Goal: Complete application form

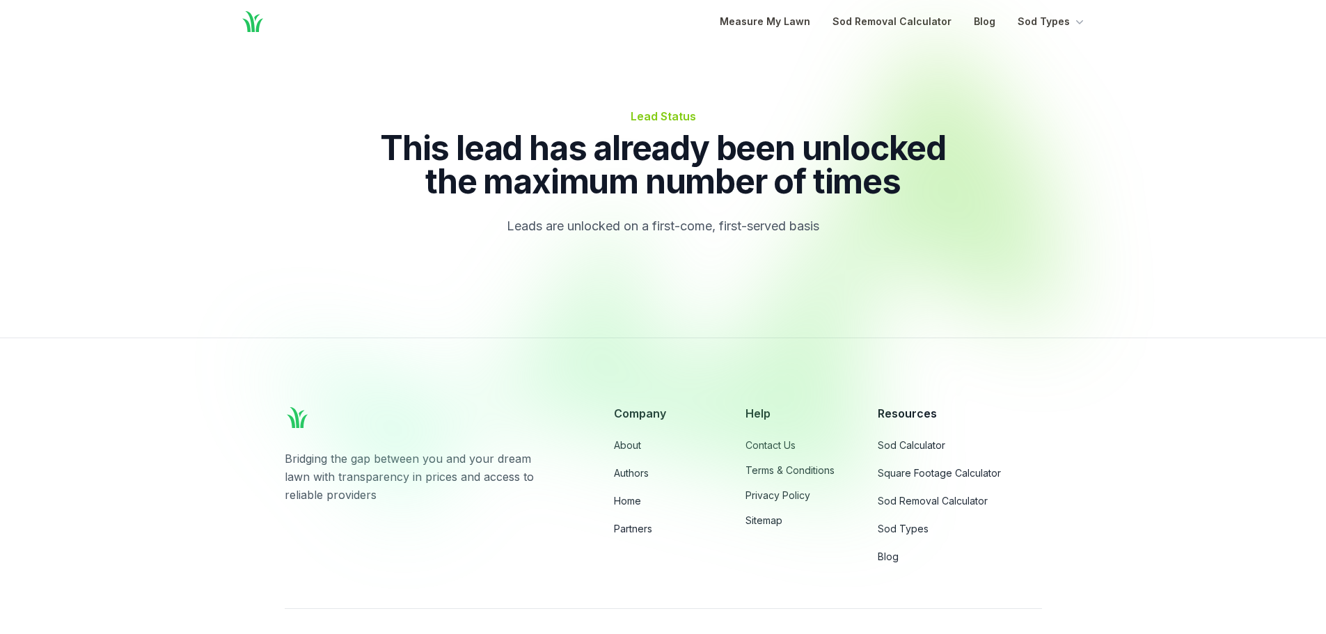
scroll to position [58, 0]
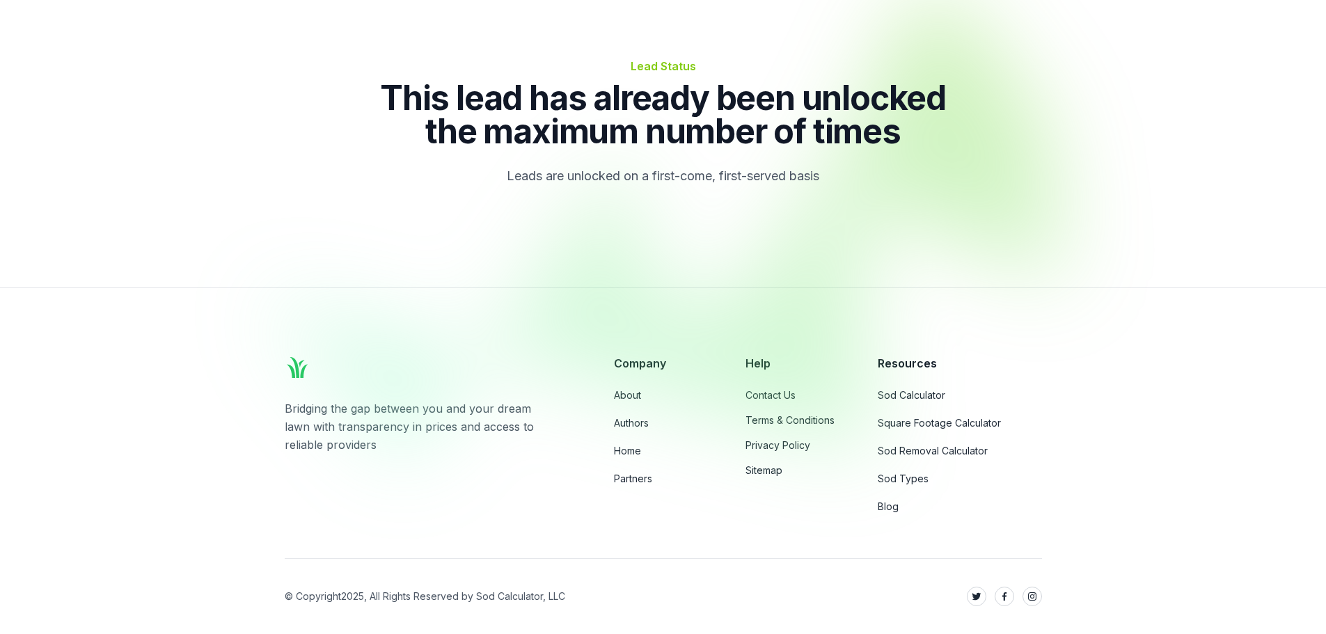
click at [624, 394] on div at bounding box center [663, 228] width 1326 height 472
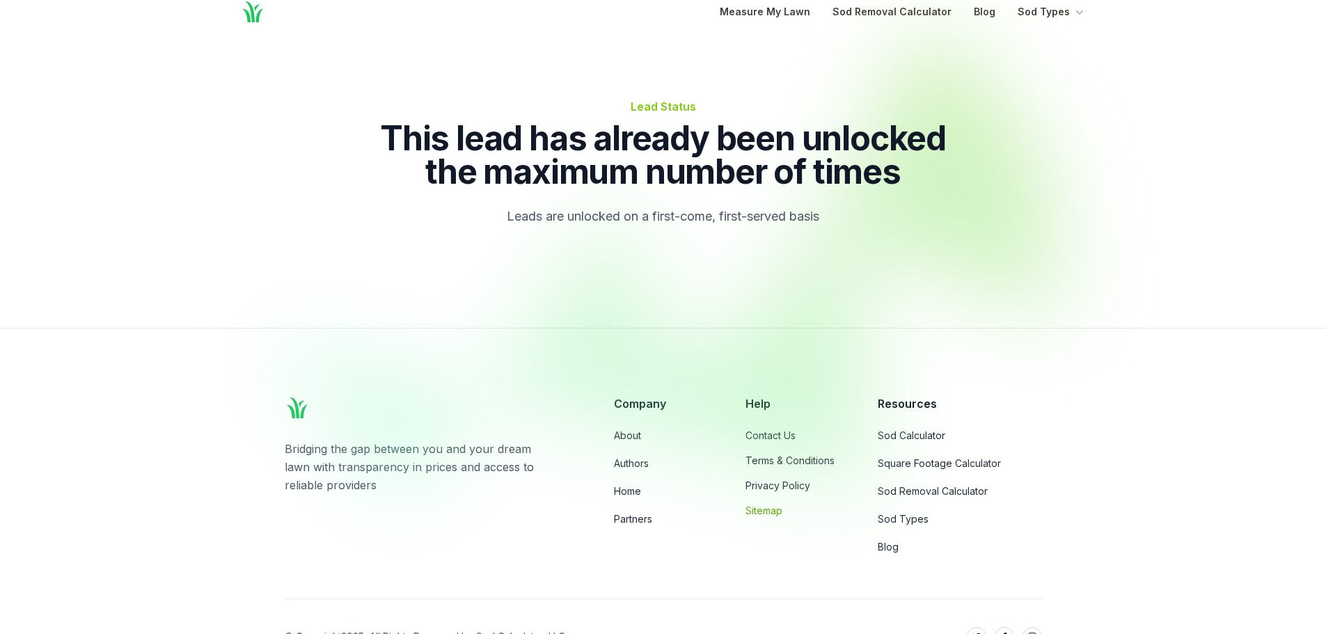
scroll to position [0, 0]
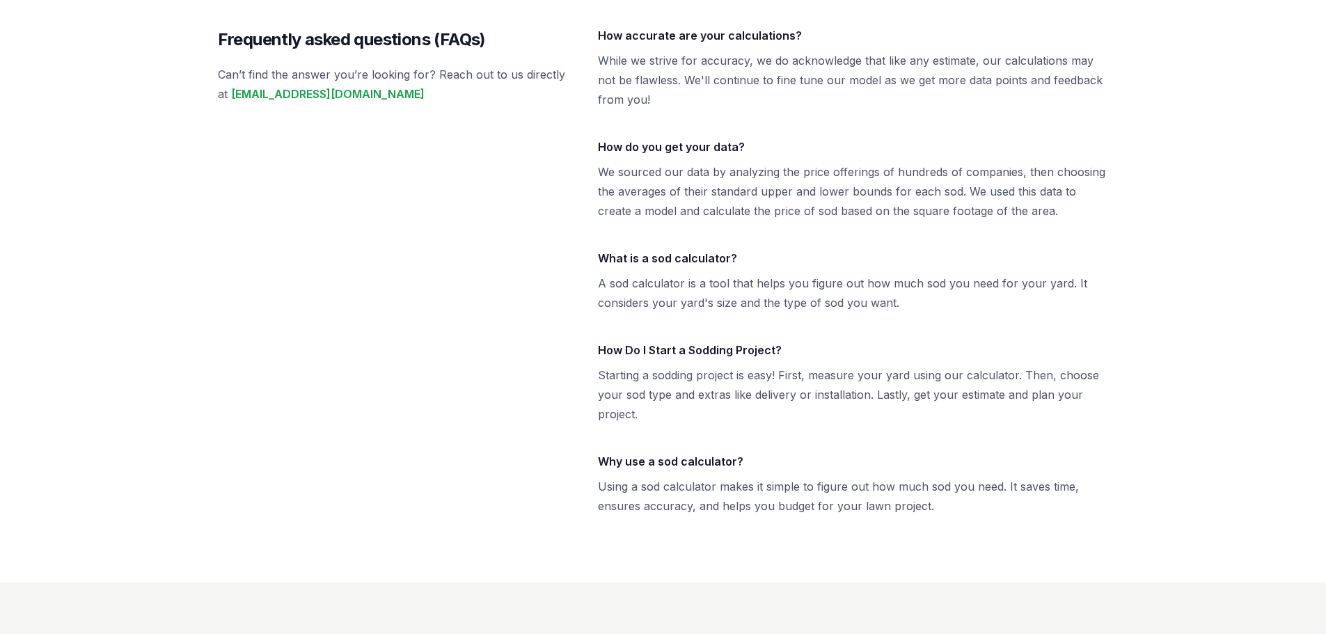
scroll to position [2879, 0]
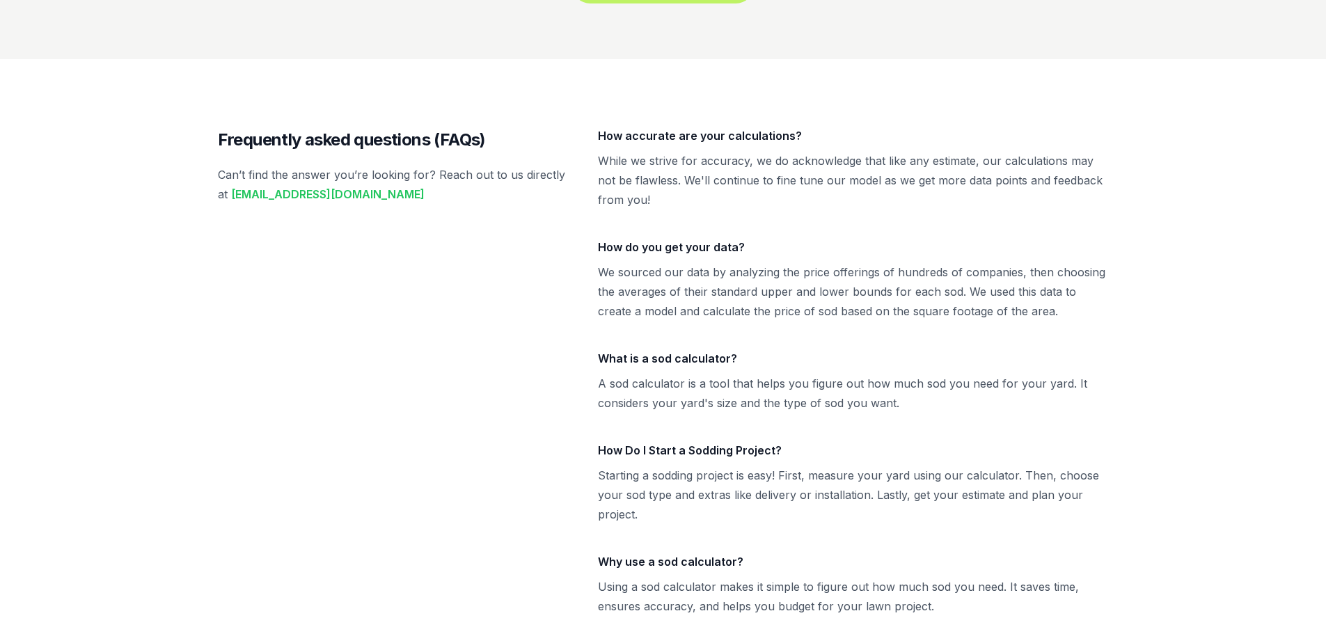
click at [271, 187] on link "[EMAIL_ADDRESS][DOMAIN_NAME]" at bounding box center [327, 194] width 193 height 14
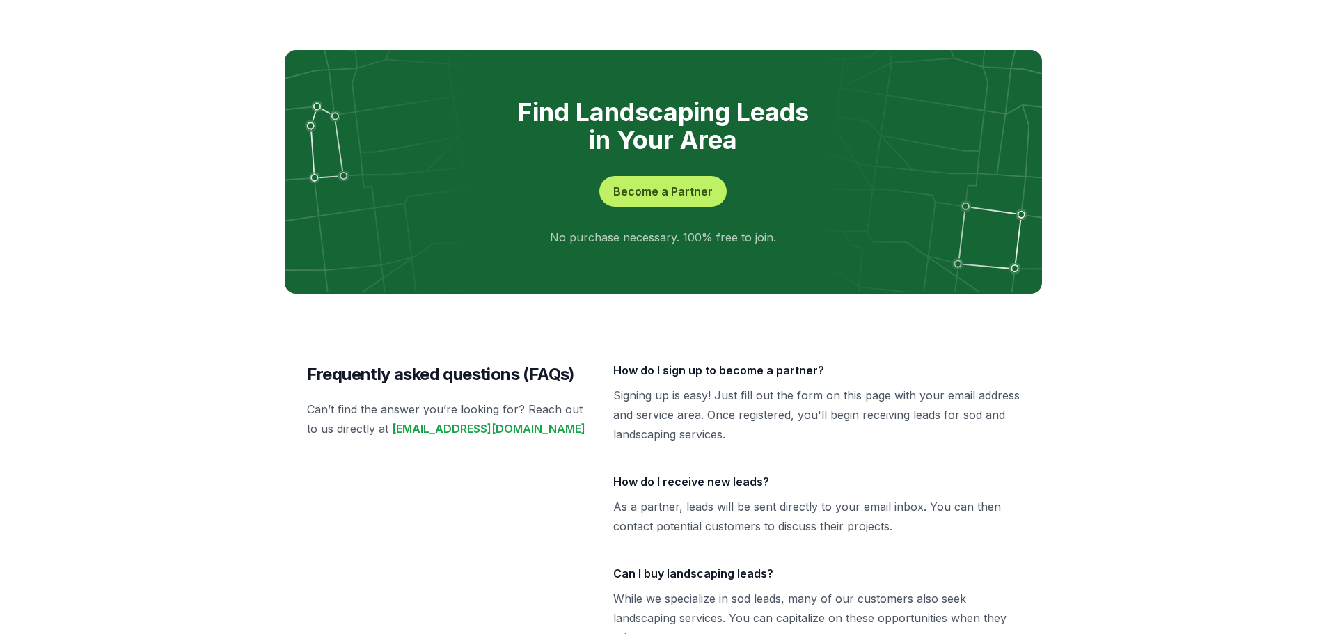
scroll to position [2681, 0]
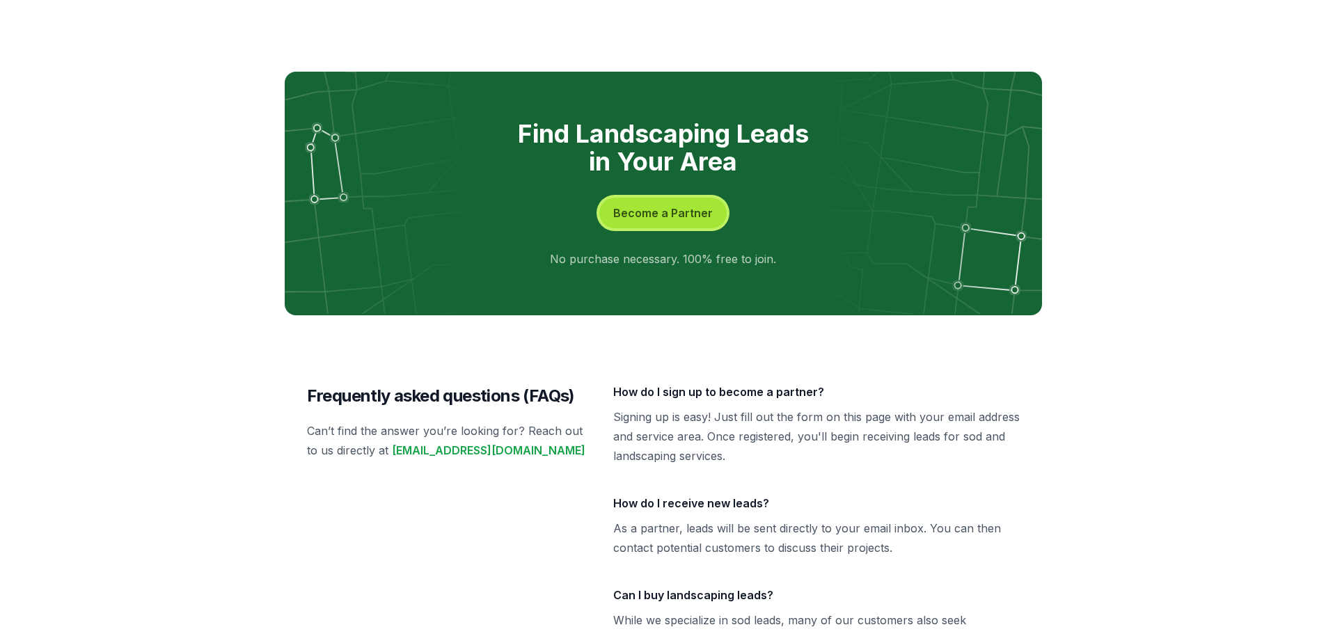
click at [648, 198] on button "Become a Partner" at bounding box center [662, 213] width 127 height 31
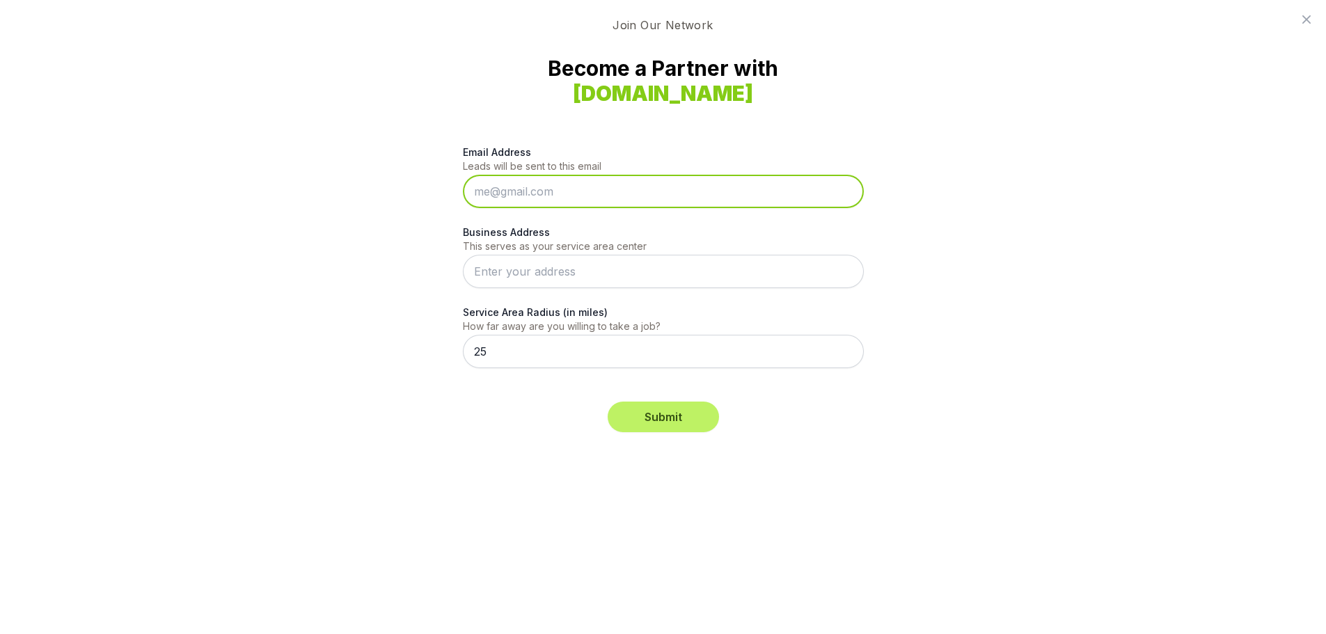
drag, startPoint x: 486, startPoint y: 191, endPoint x: 505, endPoint y: 172, distance: 26.6
click at [486, 189] on input "Email Address" at bounding box center [663, 191] width 401 height 33
type input "contact@longleaforganics.com"
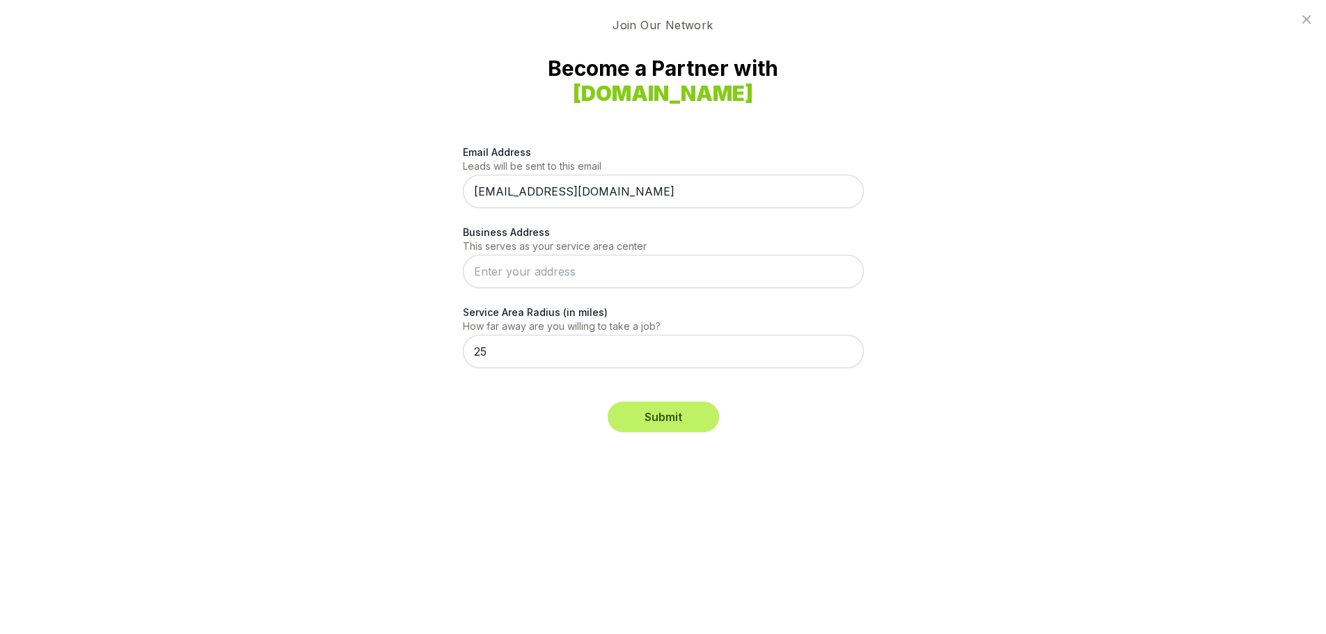
click at [480, 270] on input "Business Address" at bounding box center [663, 271] width 401 height 33
paste input "6756 Market St, Wilmington, NC 28405"
click at [665, 420] on button "Submit" at bounding box center [662, 417] width 111 height 31
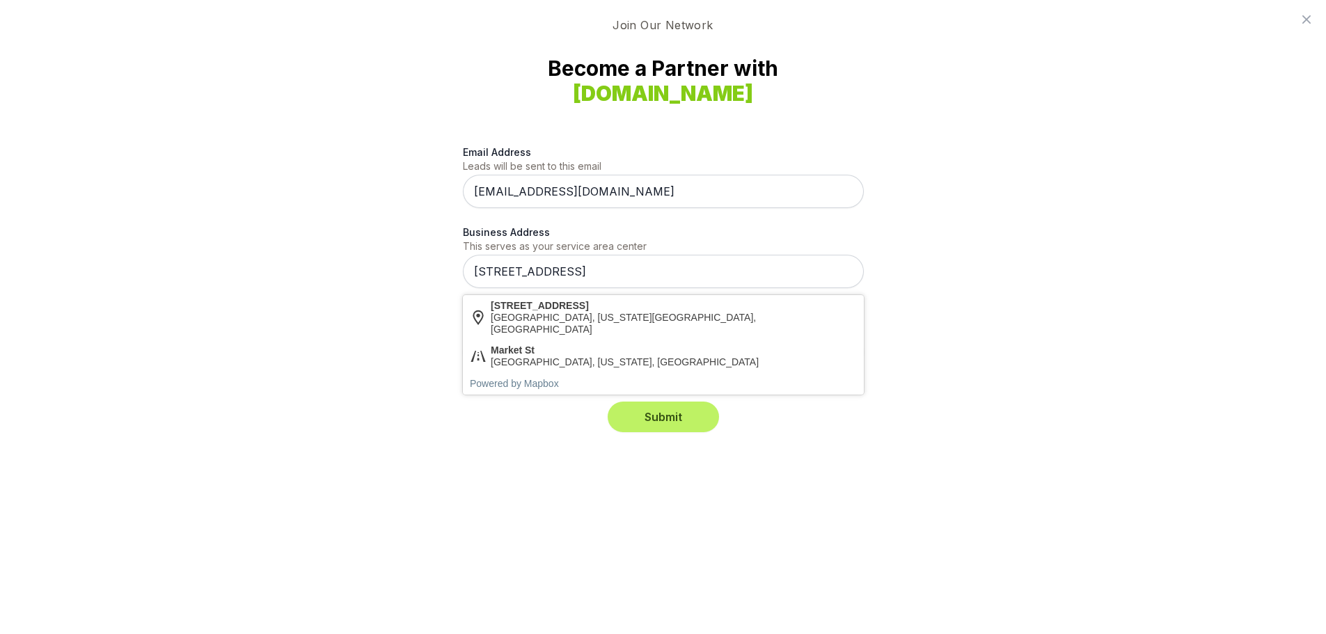
click at [692, 269] on input "6756 Market St, Wilmington, NC 28405" at bounding box center [663, 271] width 401 height 33
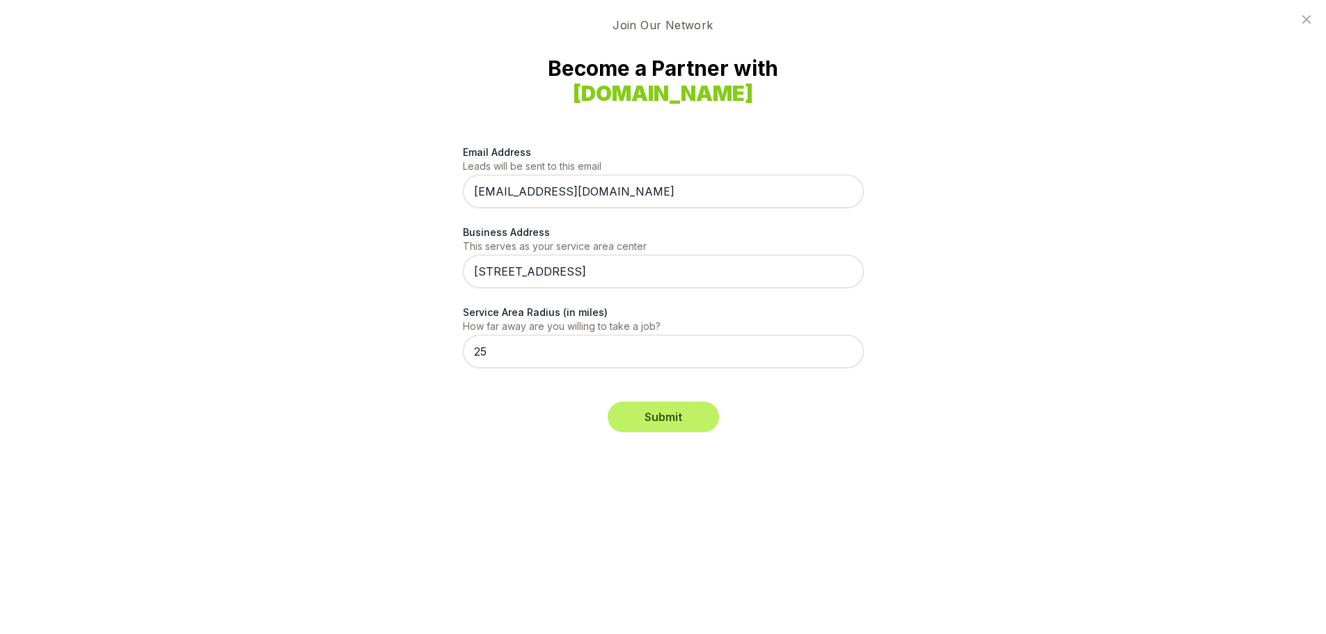
click at [676, 413] on button "Submit" at bounding box center [662, 417] width 111 height 31
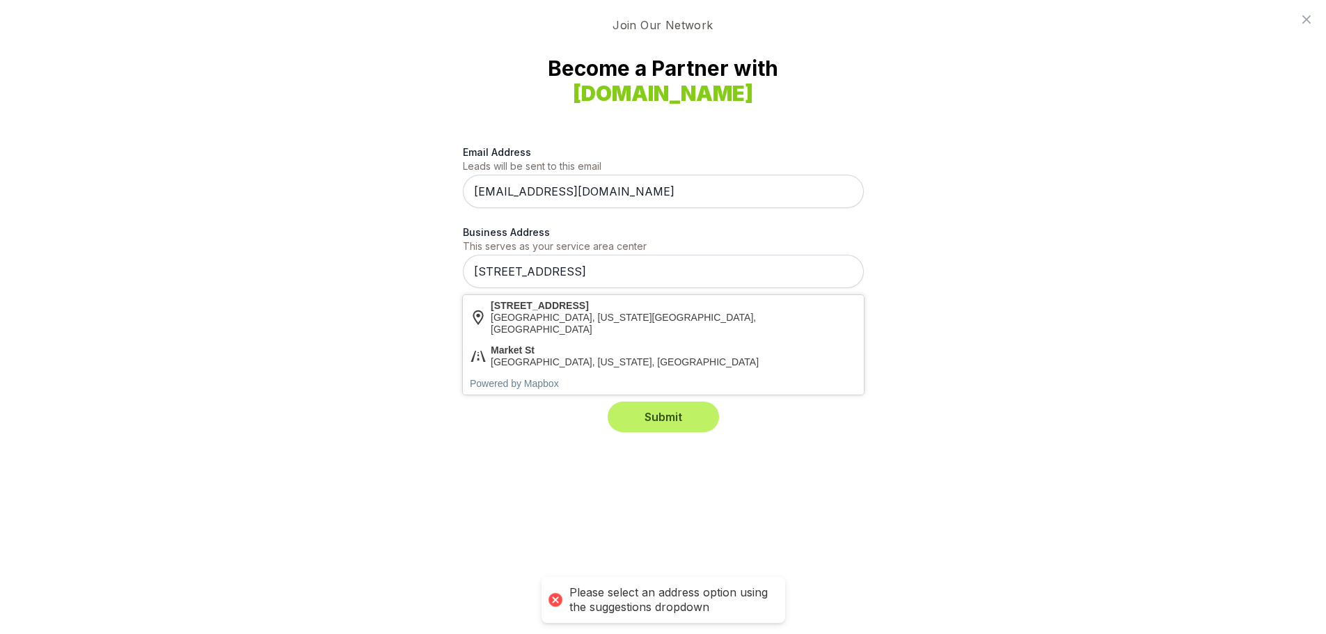
click at [690, 273] on input "6756 Market St, Wilmington, NC 28405" at bounding box center [663, 271] width 401 height 33
click at [553, 273] on input "6756 Market St, Wilmington, NC 28405" at bounding box center [663, 271] width 401 height 33
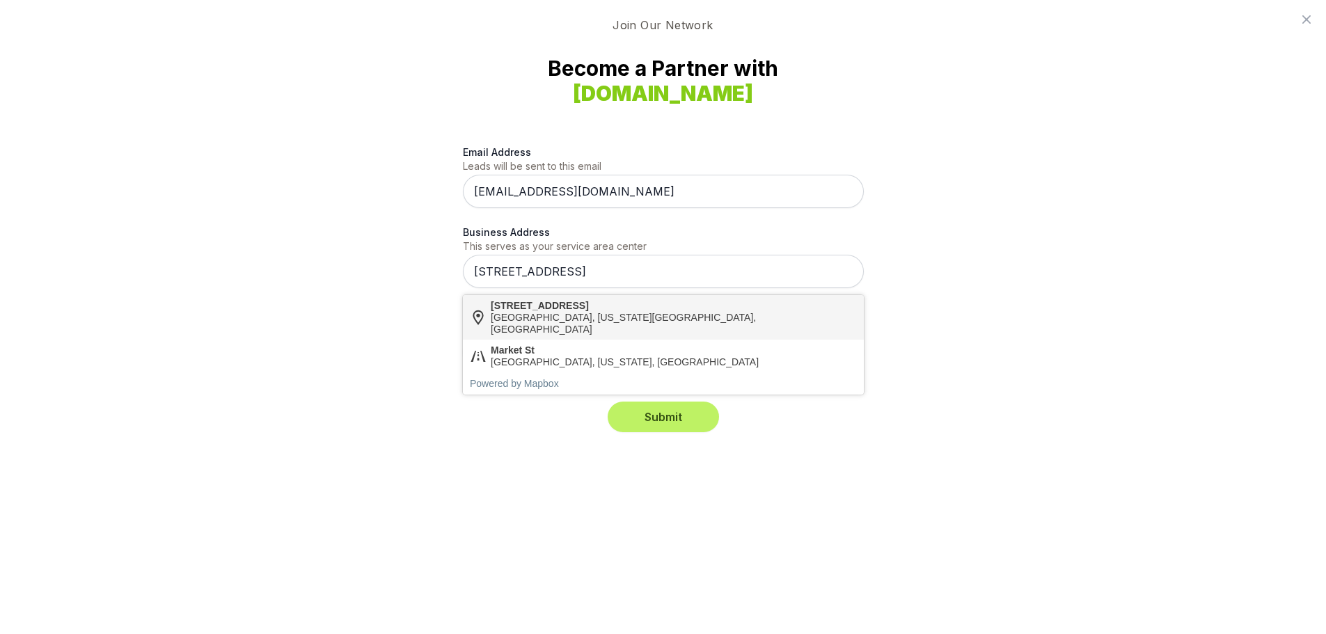
type input "6756 Market St Wilmington, NC 28405"
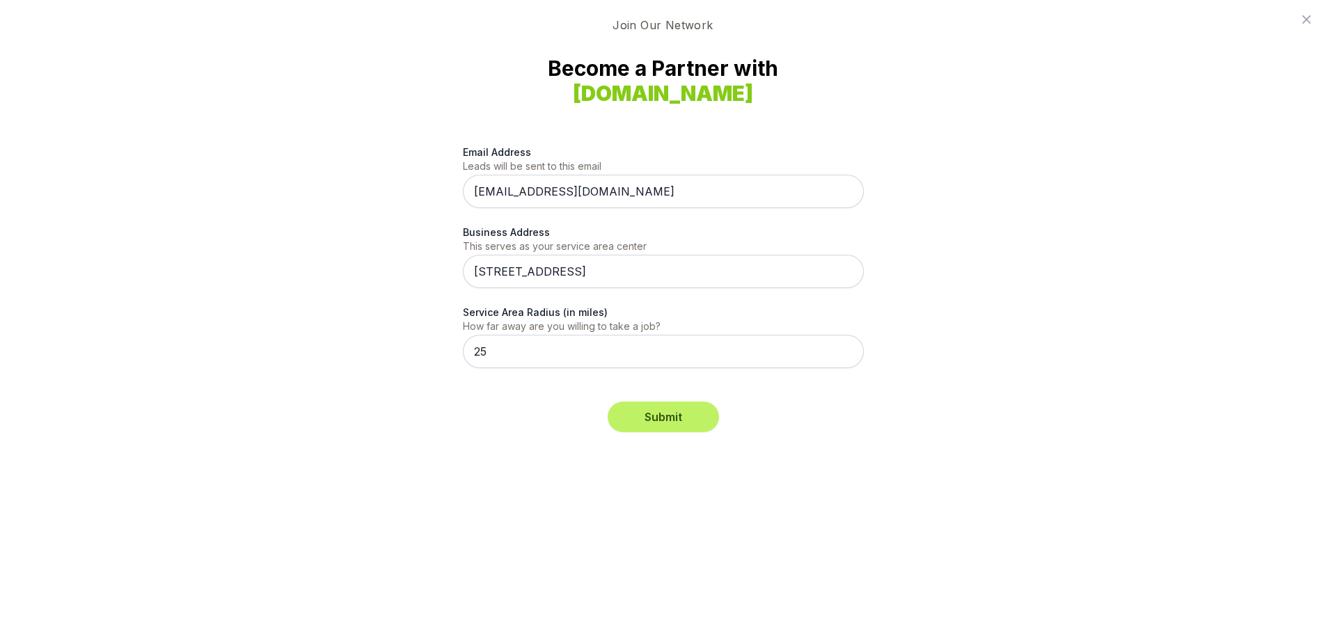
click at [806, 402] on div "Submit" at bounding box center [663, 417] width 401 height 31
click at [675, 412] on button "Submit" at bounding box center [662, 417] width 111 height 31
click at [553, 413] on div "Submit" at bounding box center [663, 417] width 401 height 31
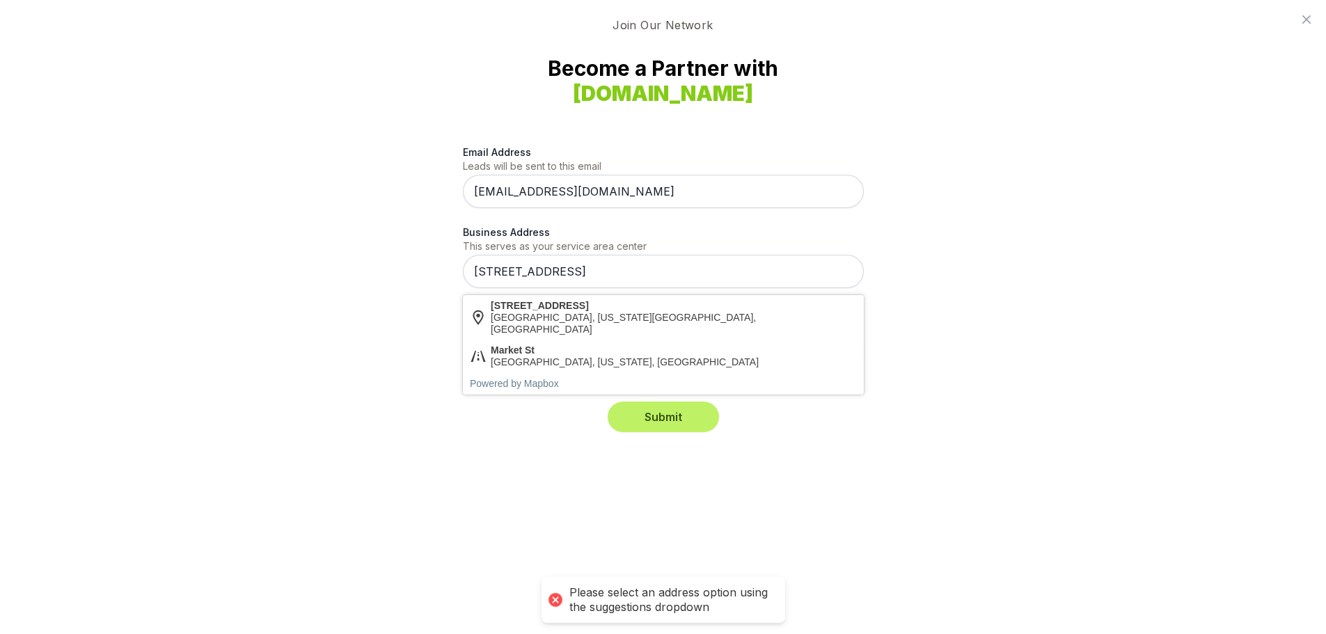
drag, startPoint x: 681, startPoint y: 273, endPoint x: 444, endPoint y: 272, distance: 237.3
click at [444, 272] on div "Email Address Leads will be sent to this email contact@longleaforganics.com Bus…" at bounding box center [663, 280] width 802 height 304
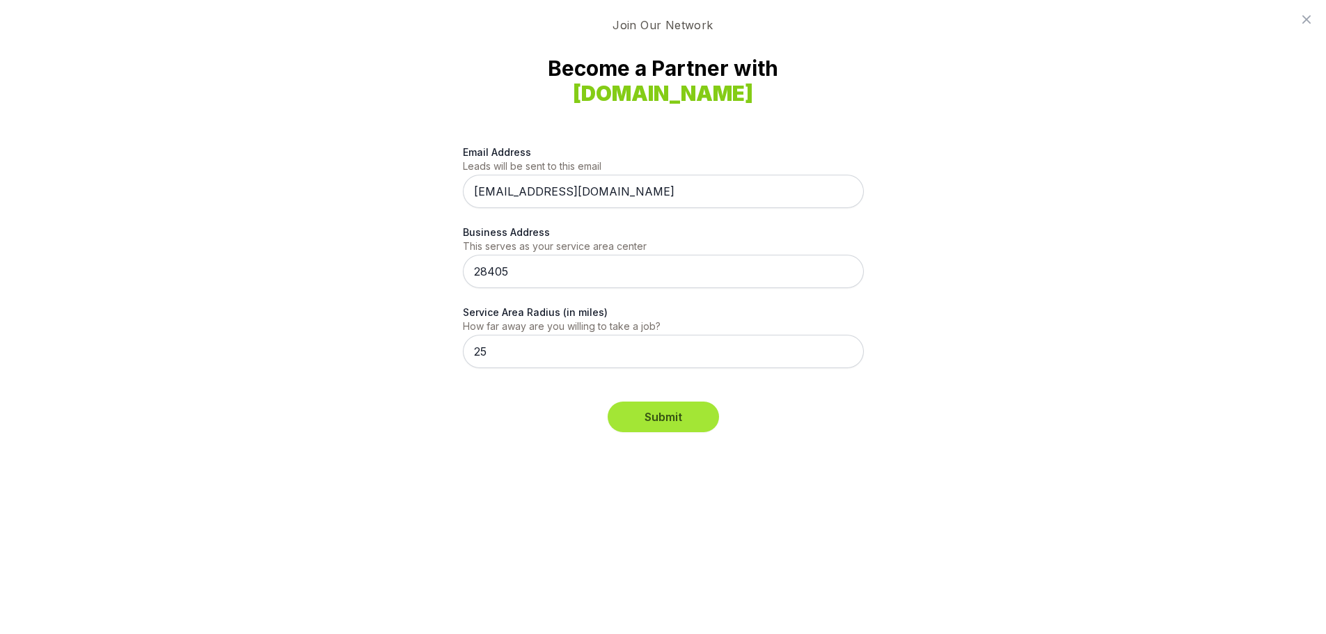
type input "28405"
click at [667, 425] on button "Submit" at bounding box center [662, 417] width 111 height 31
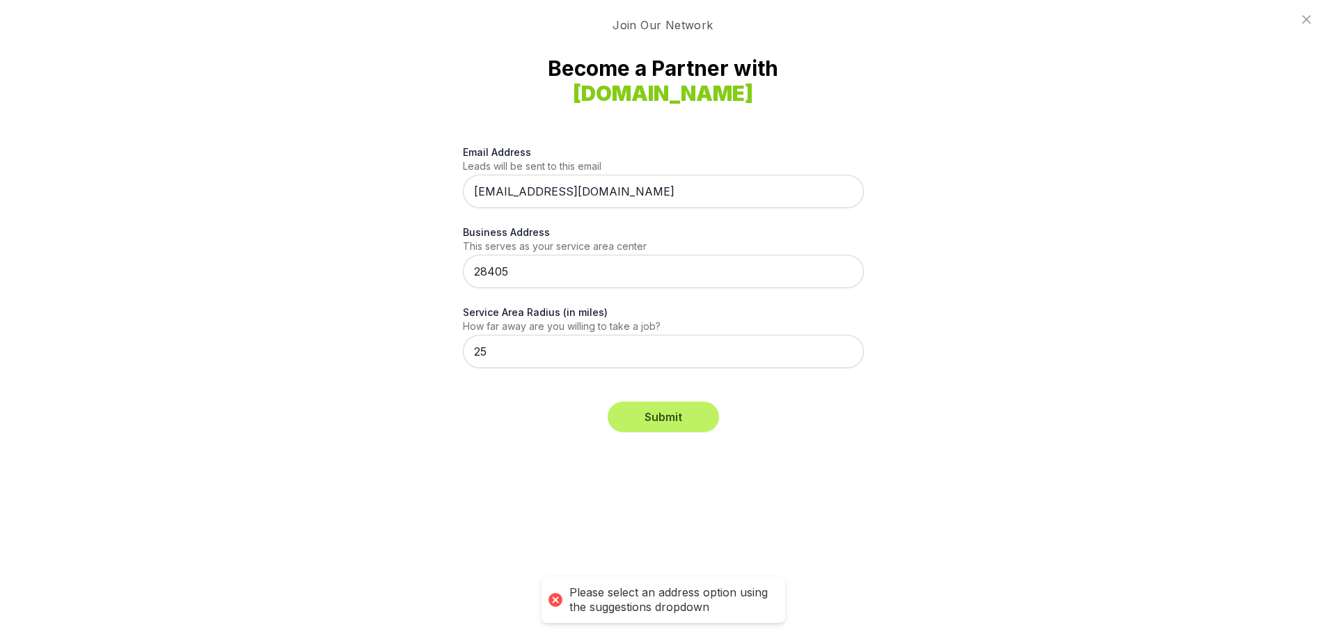
click at [390, 414] on div "Email Address Leads will be sent to this email contact@longleaforganics.com Bus…" at bounding box center [663, 280] width 802 height 304
drag, startPoint x: 527, startPoint y: 265, endPoint x: 470, endPoint y: 265, distance: 57.1
click at [470, 265] on input "28405" at bounding box center [663, 271] width 401 height 33
type input "7"
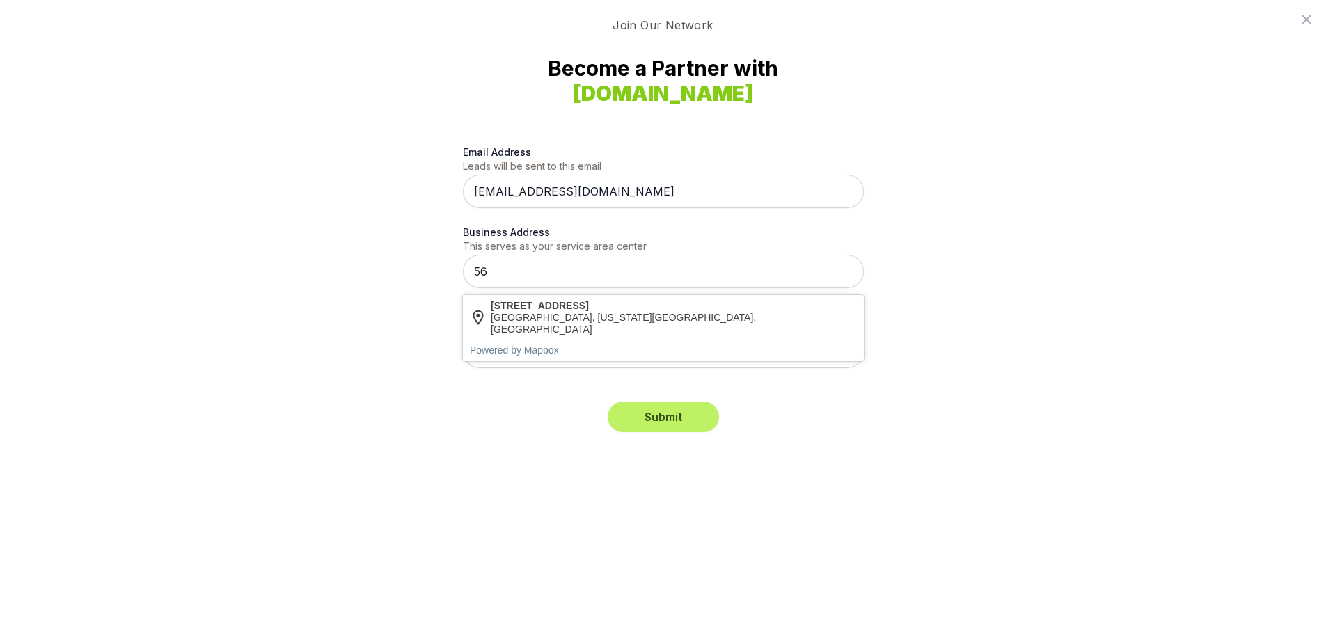
type input "5"
click at [503, 266] on input "6756" at bounding box center [663, 271] width 401 height 33
click at [513, 264] on input "6756" at bounding box center [663, 271] width 401 height 33
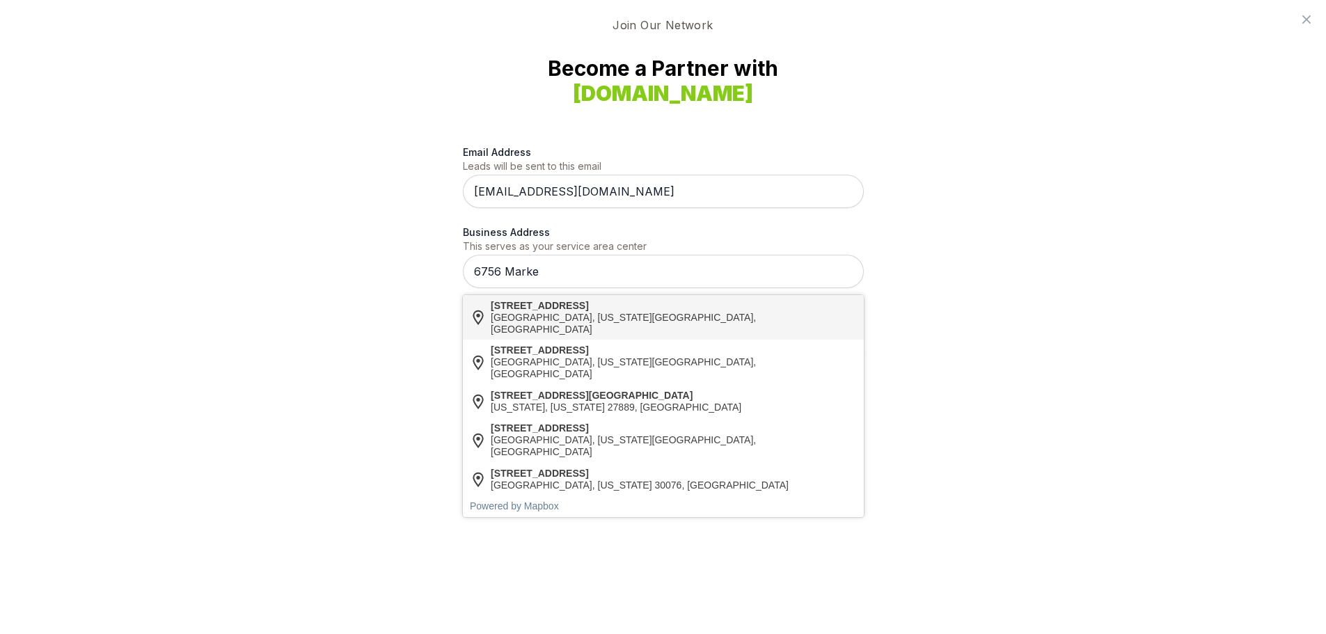
type input "6756 Marke"
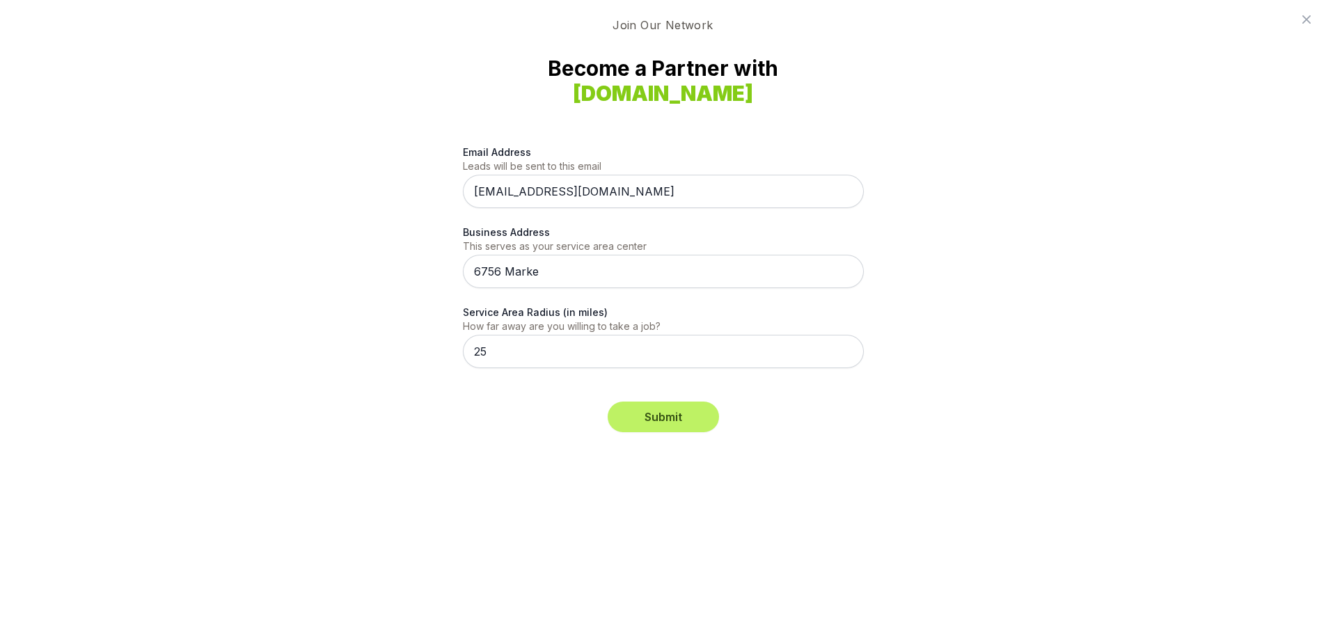
click at [535, 271] on input "6756 Marke" at bounding box center [663, 271] width 401 height 33
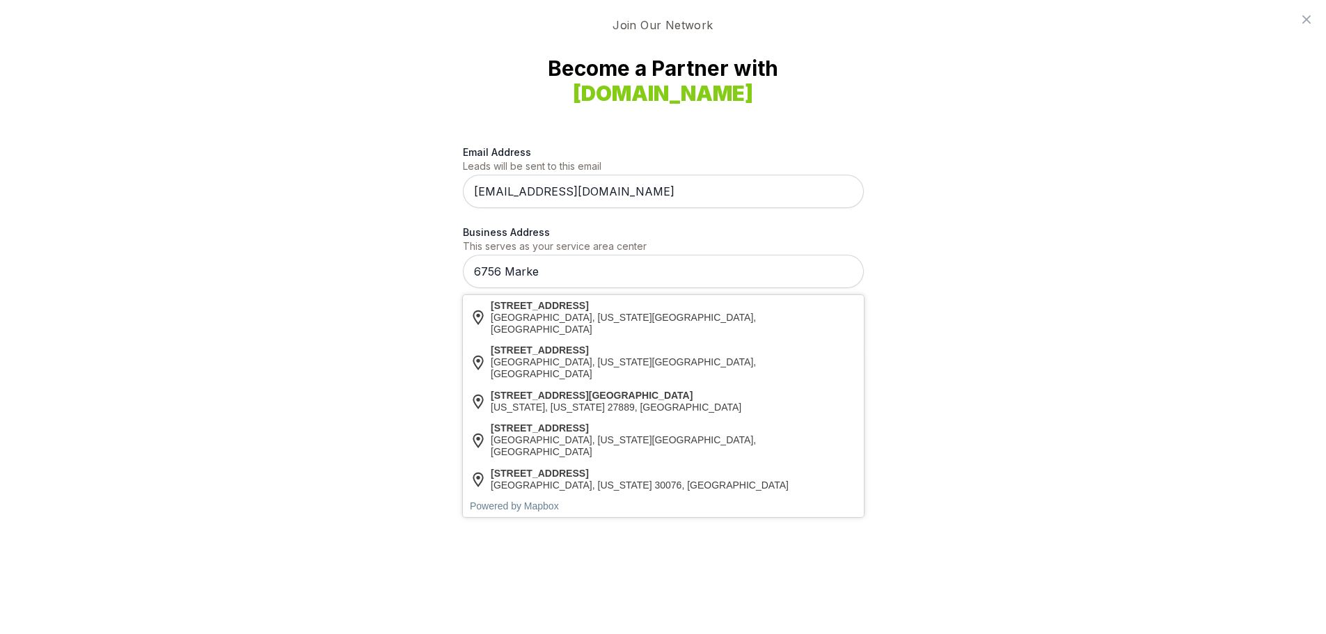
click at [553, 263] on input "6756 Marke" at bounding box center [663, 271] width 401 height 33
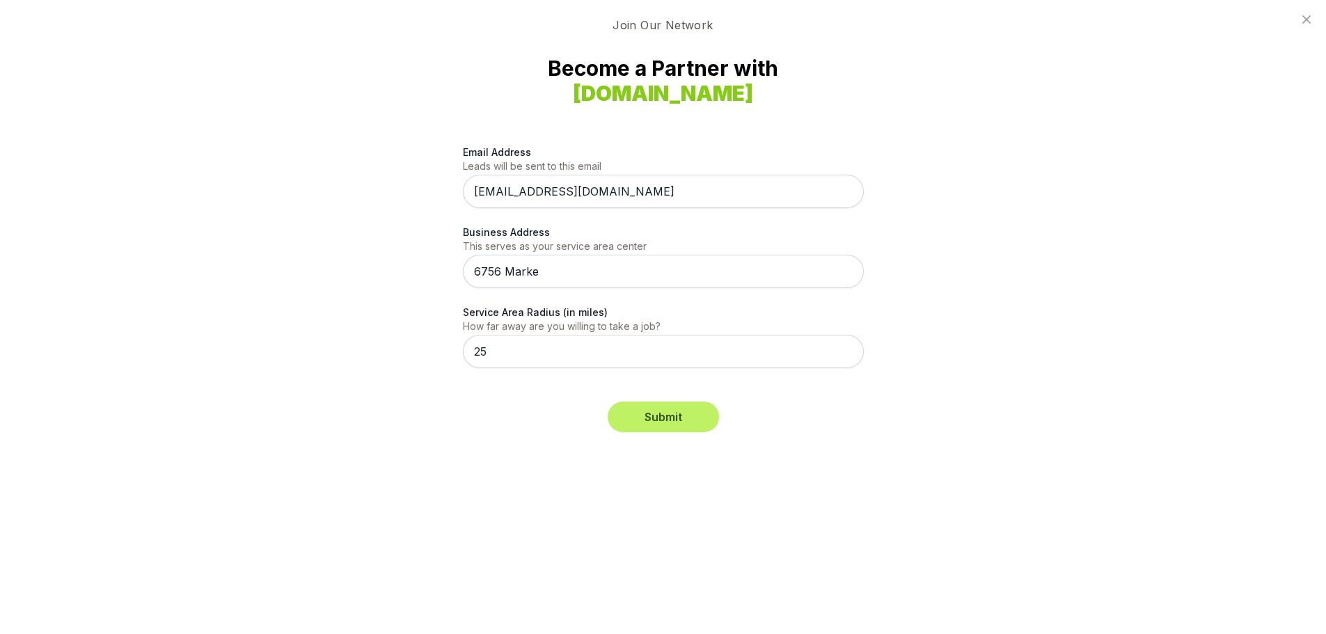
click at [278, 152] on div "Email Address Leads will be sent to this email contact@longleaforganics.com Bus…" at bounding box center [663, 280] width 802 height 304
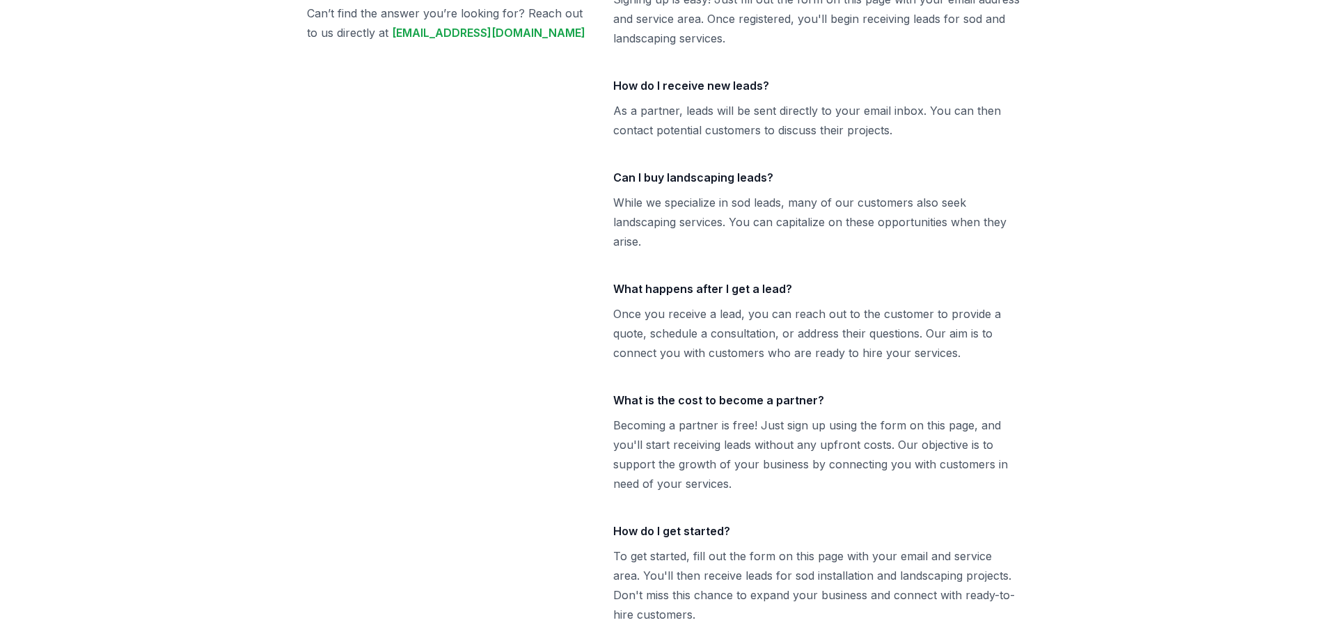
scroll to position [2681, 0]
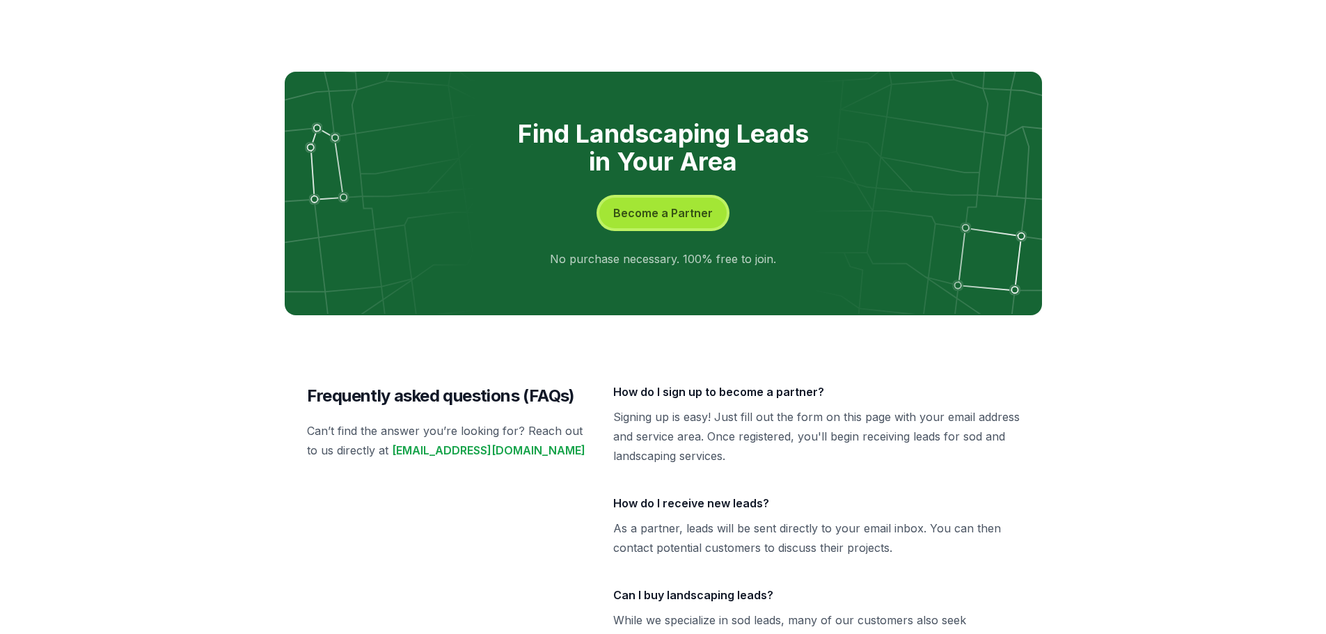
click at [669, 198] on button "Become a Partner" at bounding box center [662, 213] width 127 height 31
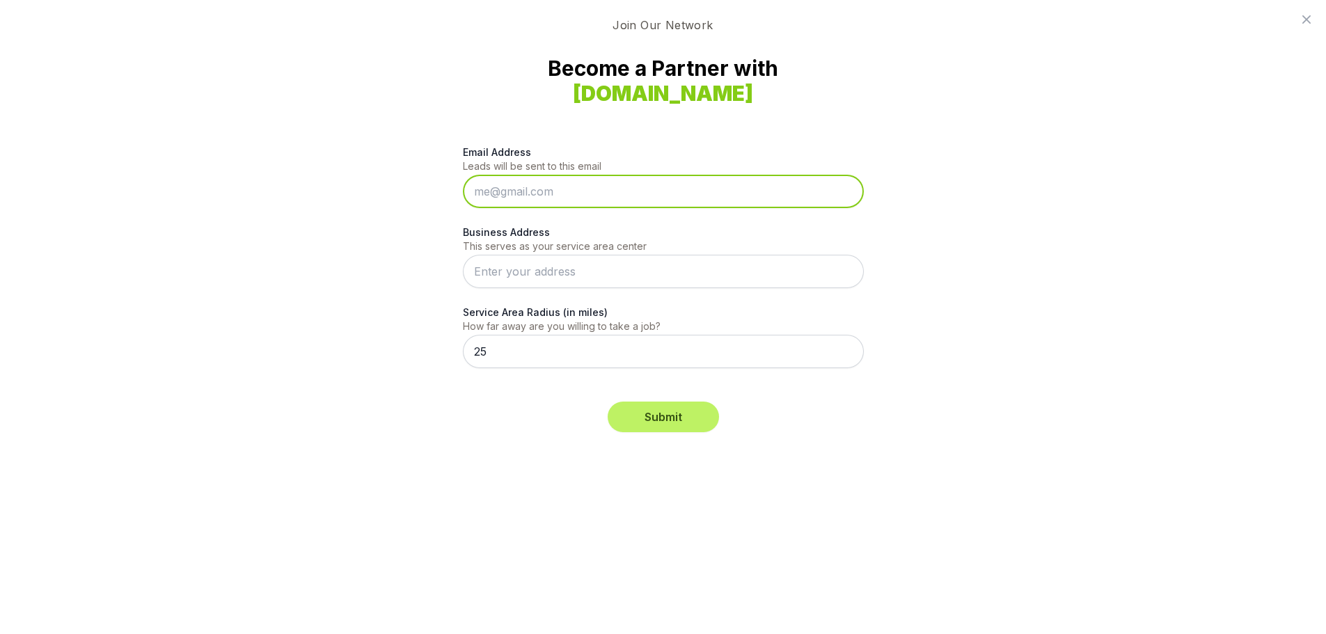
click at [489, 189] on input "Email Address" at bounding box center [663, 191] width 401 height 33
type input "contact@longleaforganics.com"
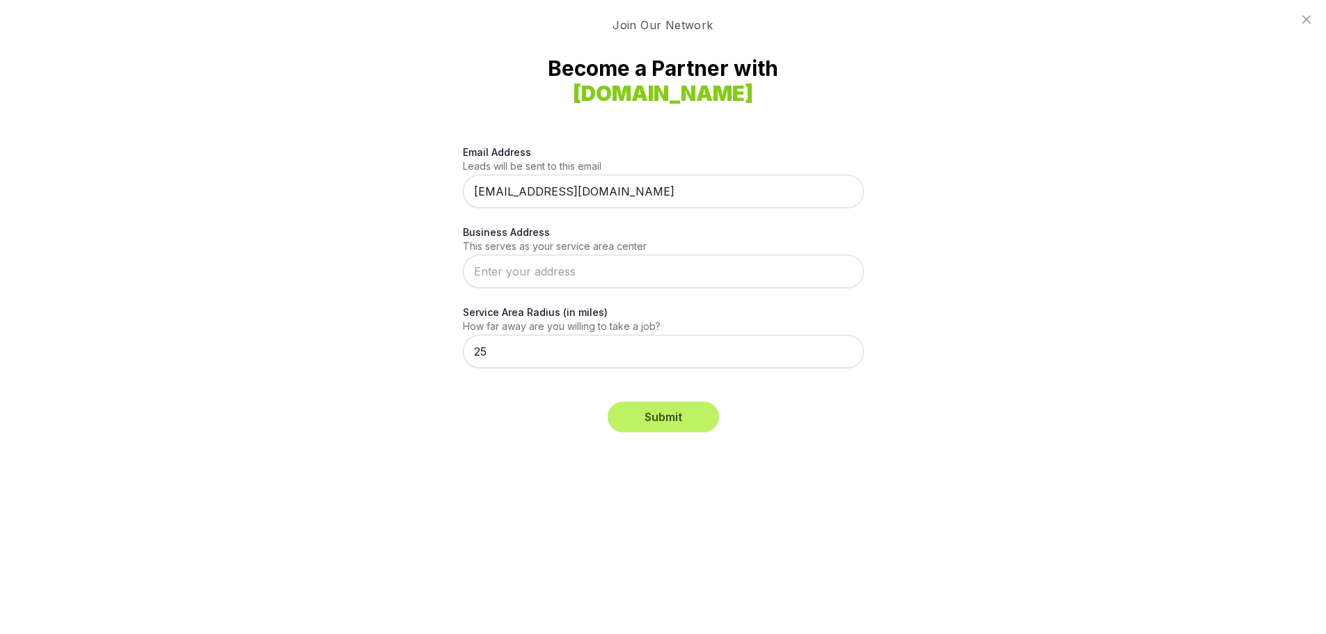
click at [495, 270] on input "Business Address" at bounding box center [663, 271] width 401 height 33
drag, startPoint x: 508, startPoint y: 265, endPoint x: 468, endPoint y: 267, distance: 40.4
click at [468, 267] on input "6756" at bounding box center [663, 271] width 401 height 33
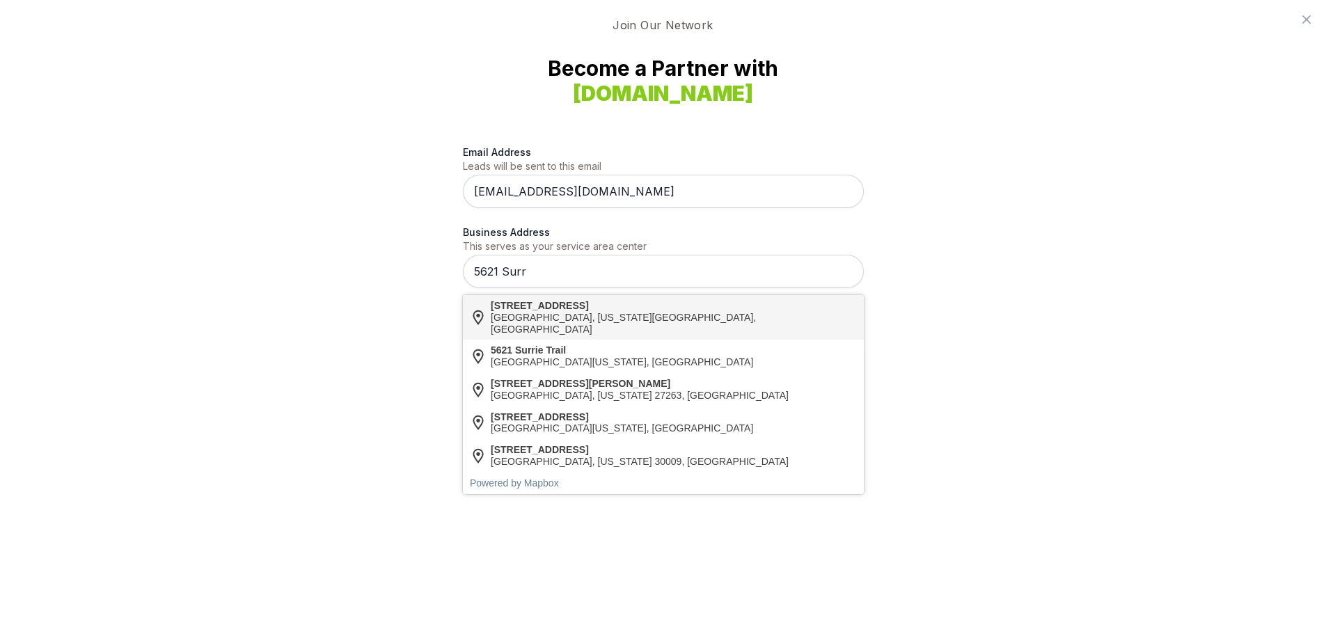
click at [522, 264] on input "5621 Surr" at bounding box center [663, 271] width 401 height 33
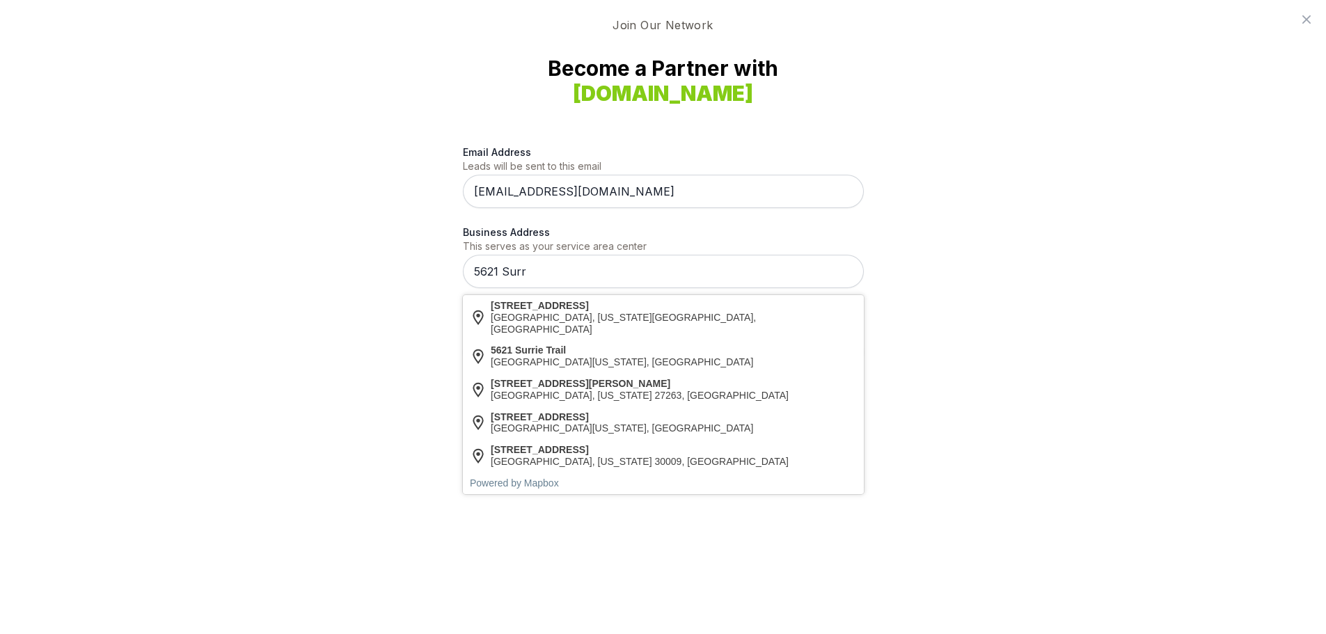
click at [527, 273] on input "5621 Surr" at bounding box center [663, 271] width 401 height 33
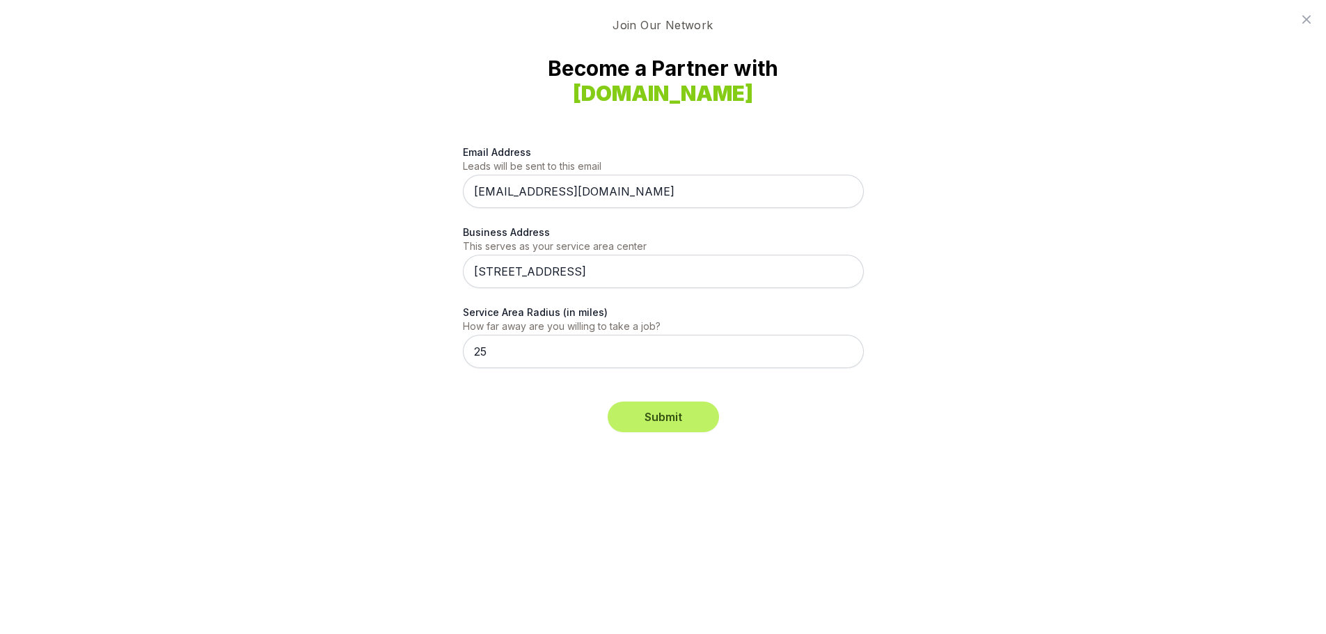
click at [575, 313] on div "Wilmington, North Carolina 28403, United States" at bounding box center [673, 324] width 365 height 24
type input "5621 Surreydowns Court"
click at [660, 413] on button "Submit" at bounding box center [662, 417] width 111 height 31
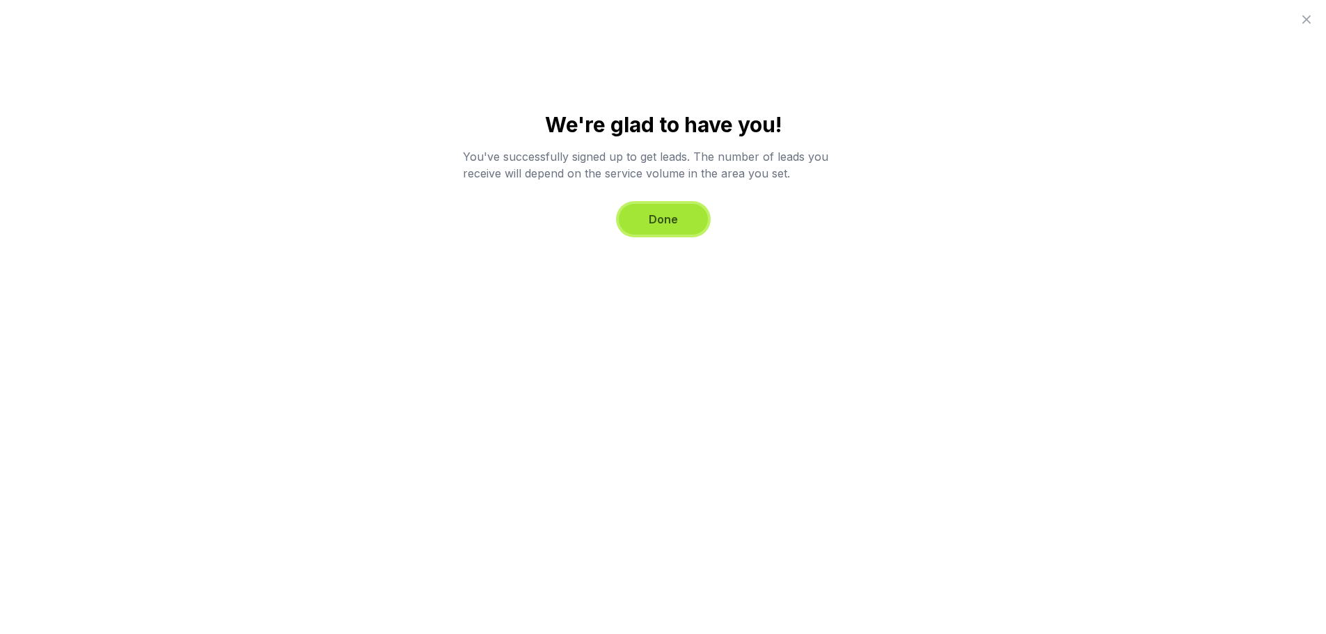
click at [657, 223] on link "Done" at bounding box center [663, 219] width 89 height 31
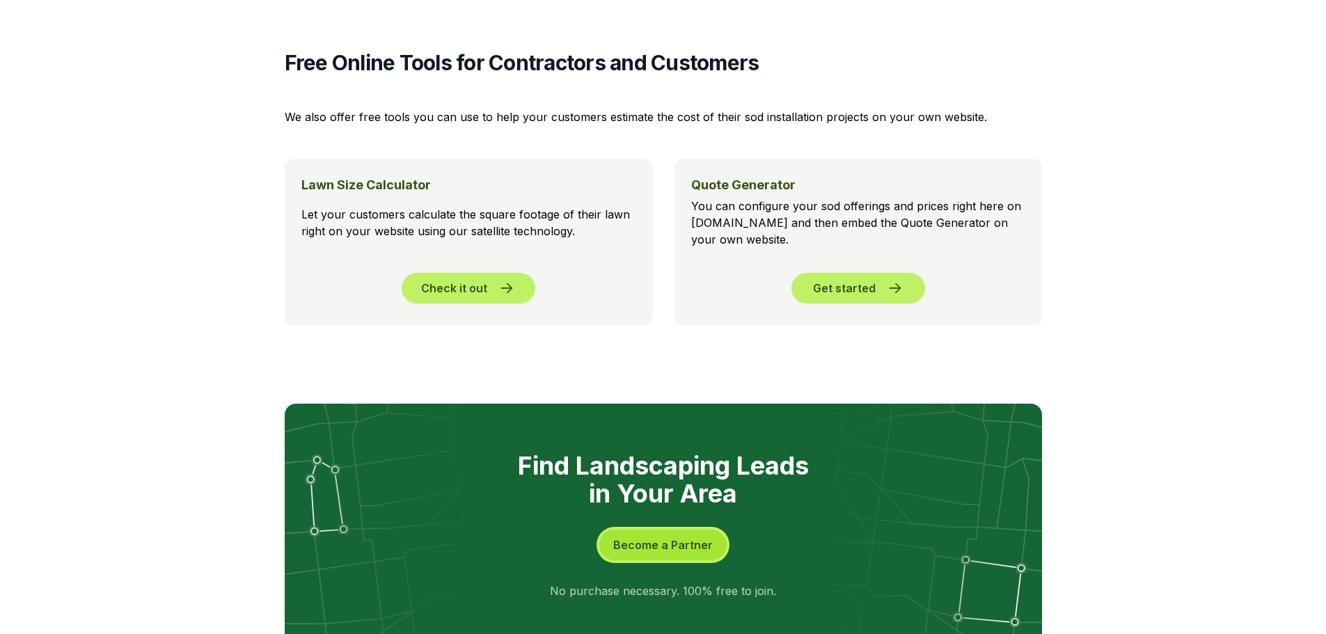
click at [646, 530] on button "Become a Partner" at bounding box center [662, 545] width 127 height 31
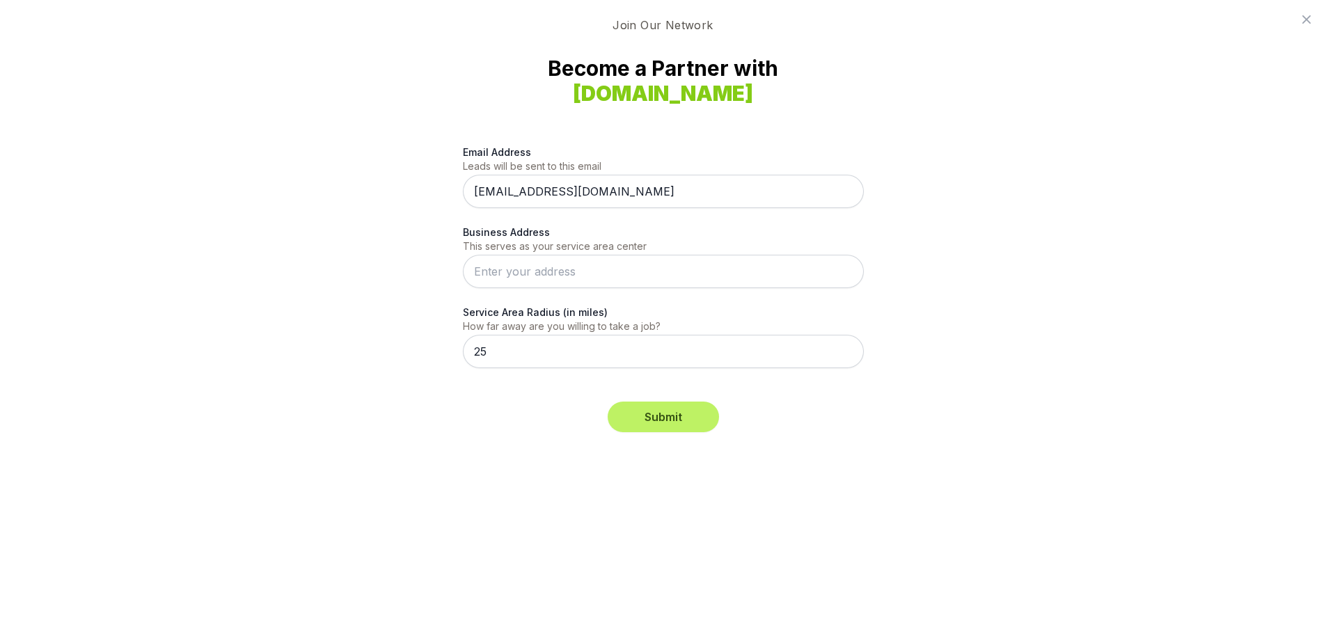
click at [494, 278] on input "Business Address" at bounding box center [663, 271] width 401 height 33
click at [525, 272] on input "5621 Surr" at bounding box center [663, 271] width 401 height 33
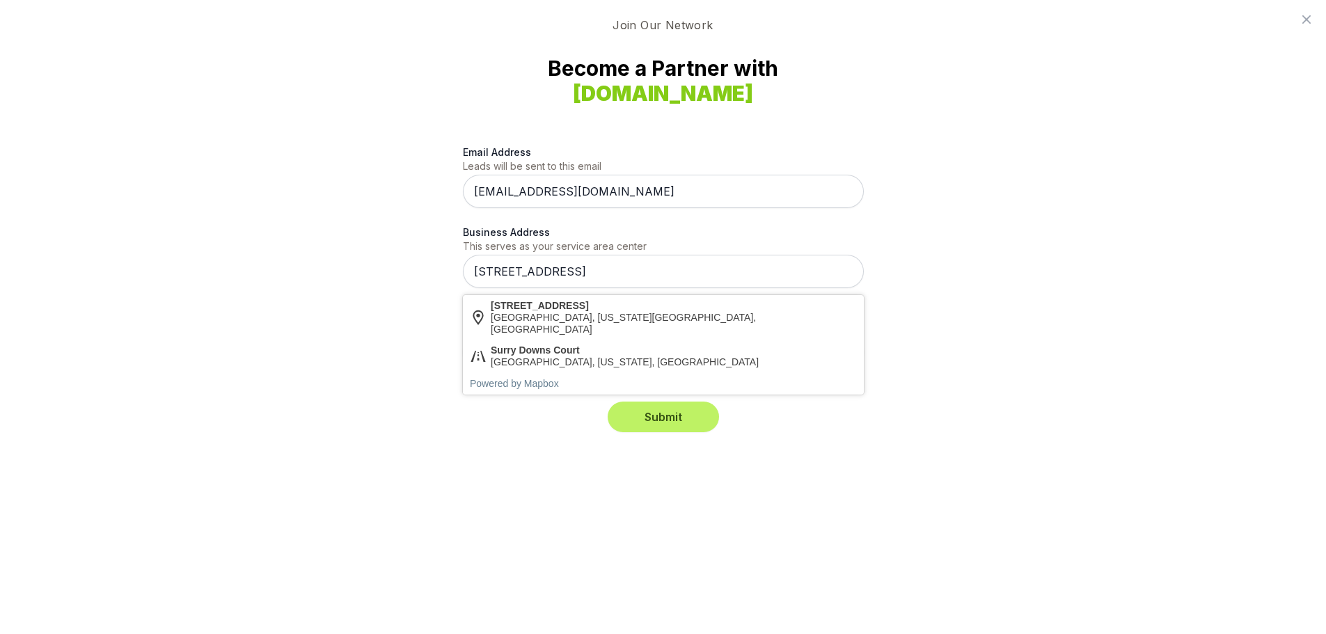
click at [610, 264] on input "5621 Surrey Downs Ct" at bounding box center [663, 271] width 401 height 33
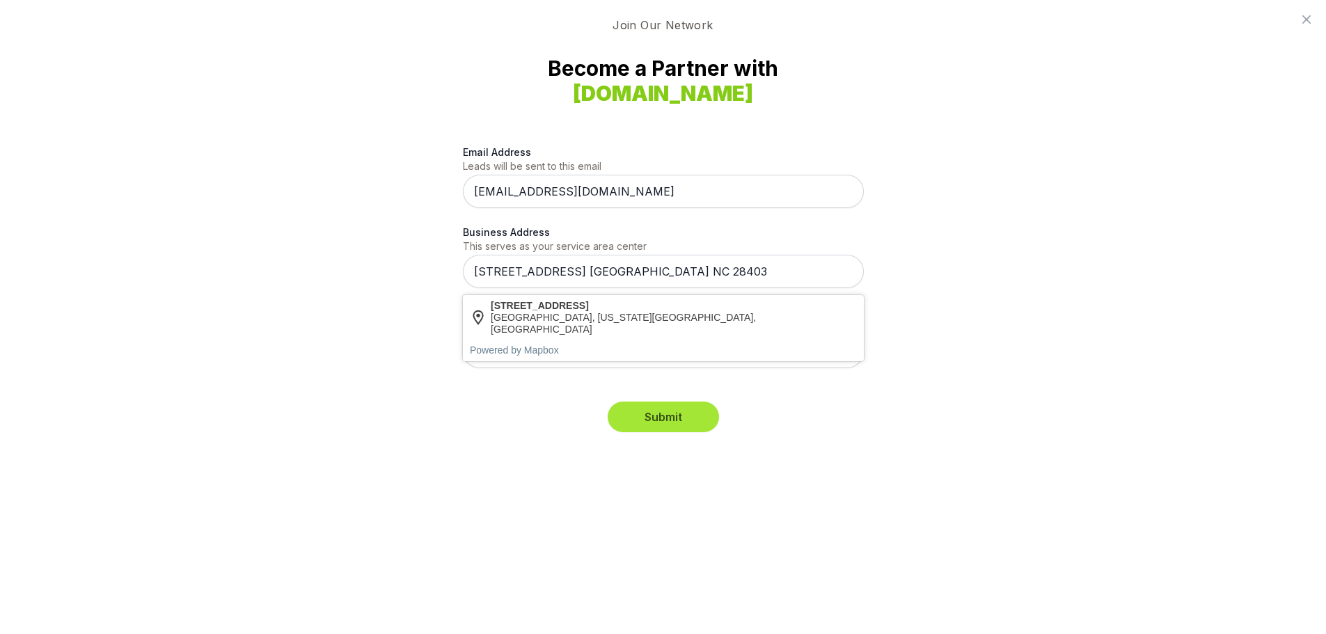
type input "5621 Surrey Downs Ct. Wilmington NC 28403"
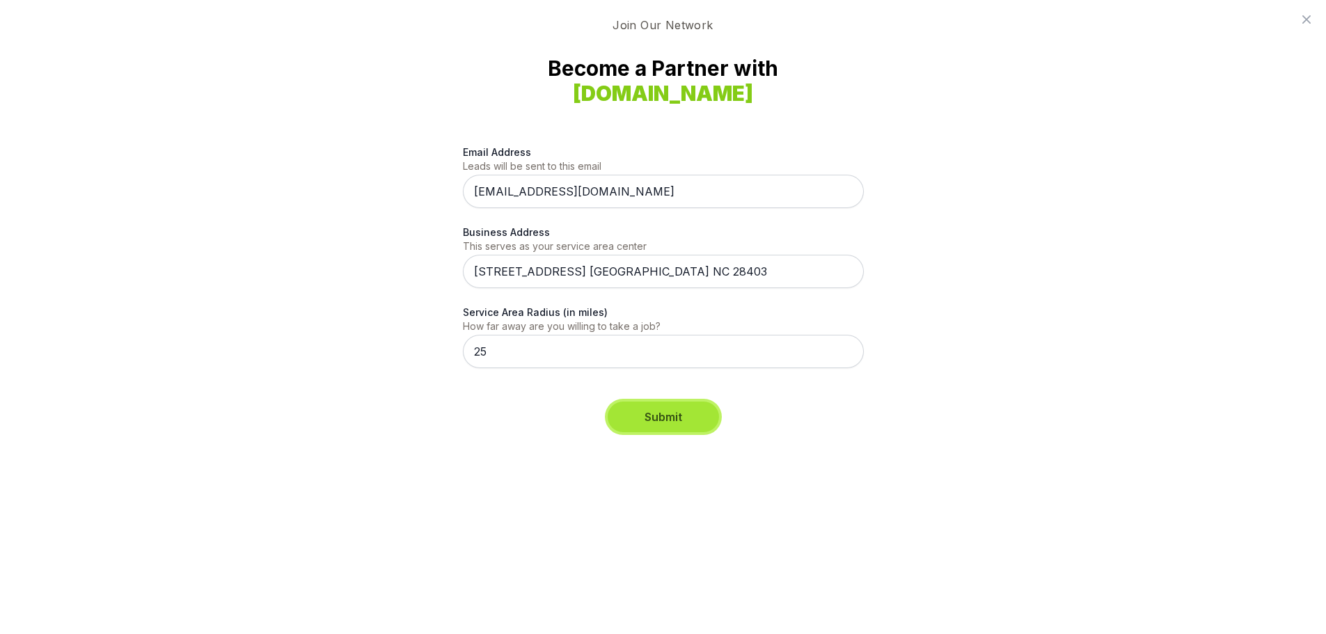
click at [675, 413] on button "Submit" at bounding box center [662, 417] width 111 height 31
click at [655, 418] on button "Submit" at bounding box center [662, 417] width 111 height 31
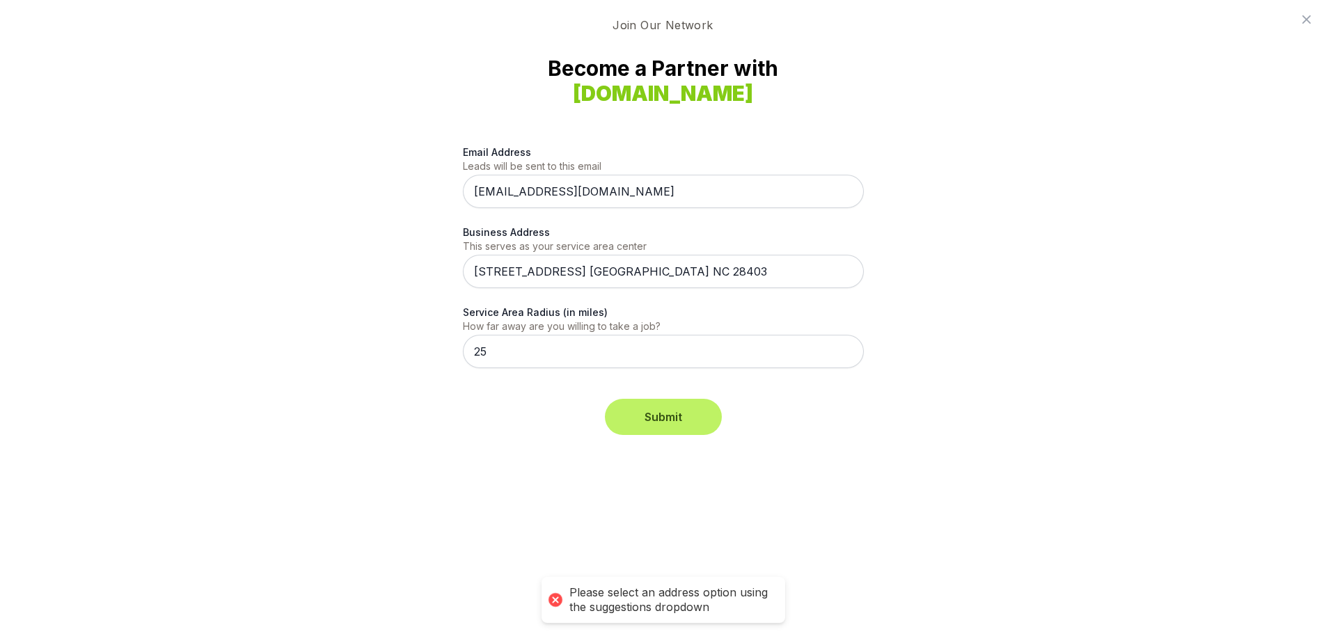
scroll to position [2071, 0]
click at [375, 292] on div "Email Address Leads will be sent to this email contact@longleaforganics.com Bus…" at bounding box center [663, 280] width 802 height 304
